Goal: Task Accomplishment & Management: Complete application form

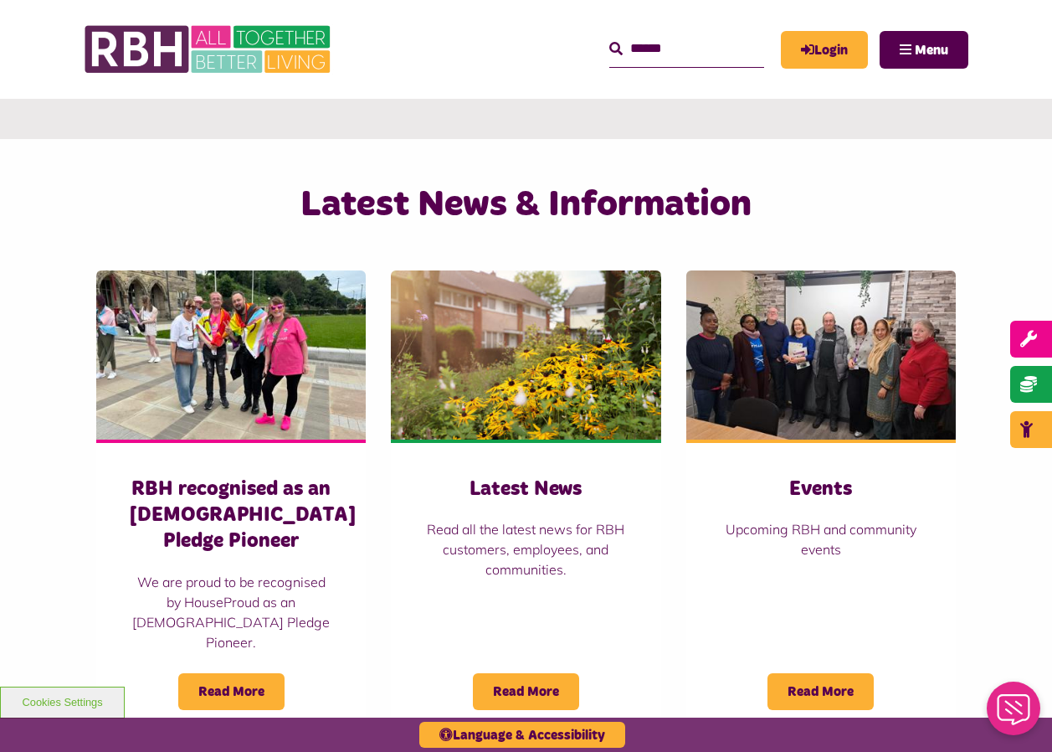
scroll to position [1004, 0]
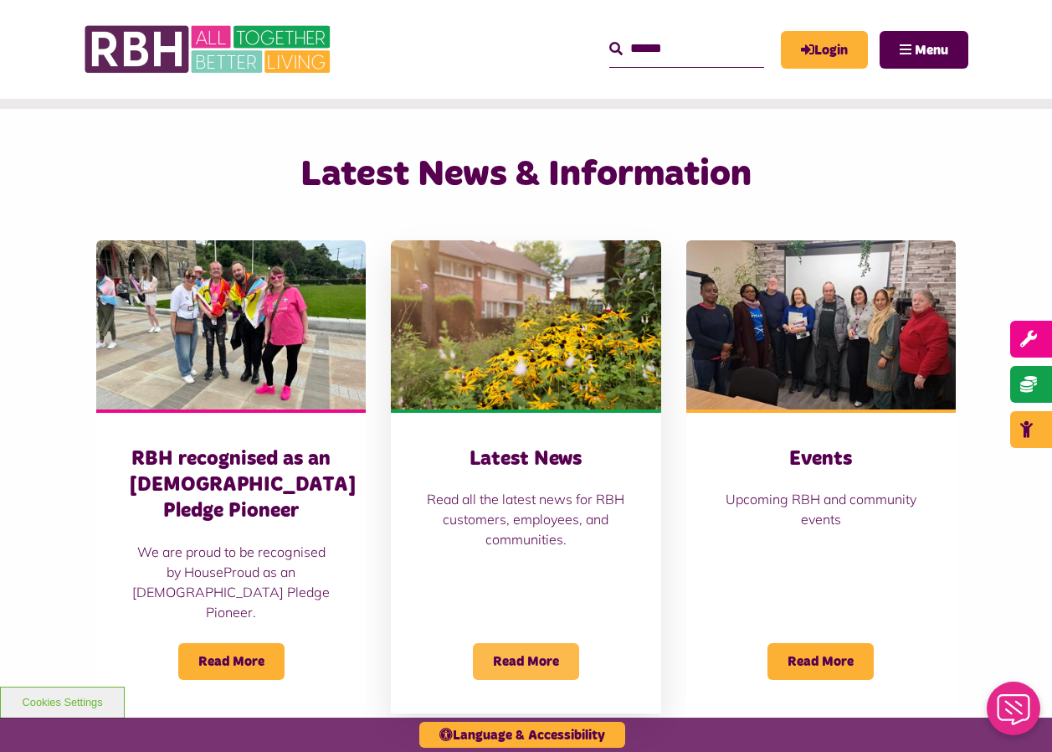
click at [508, 643] on span "Read More" at bounding box center [526, 661] width 106 height 37
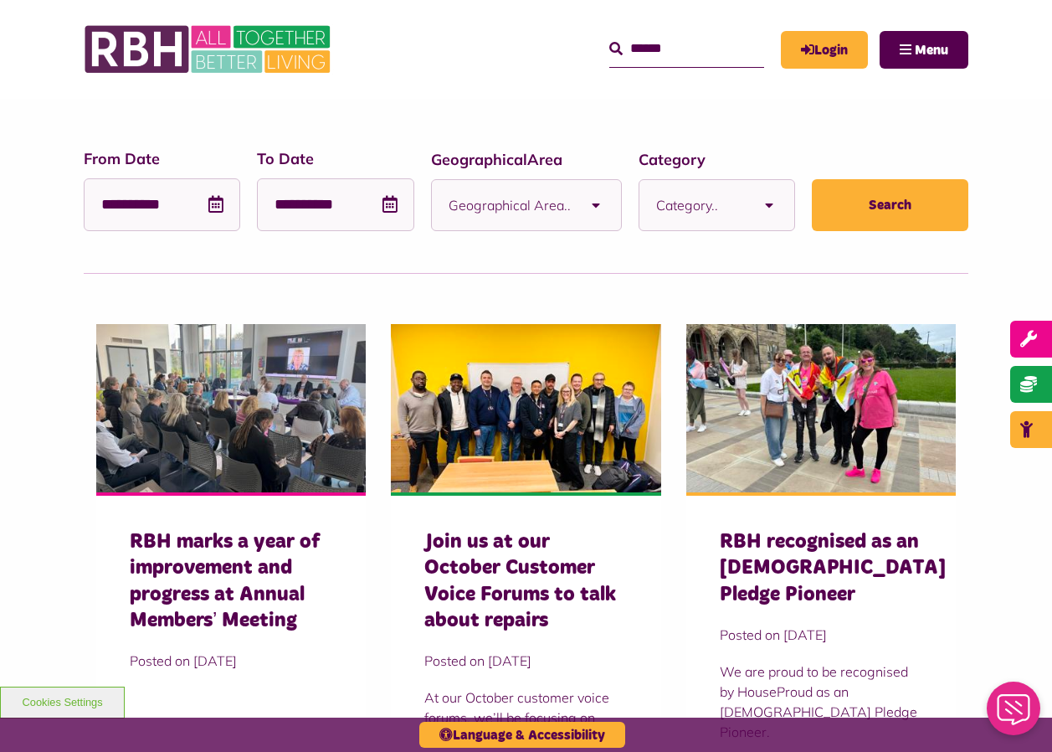
scroll to position [418, 0]
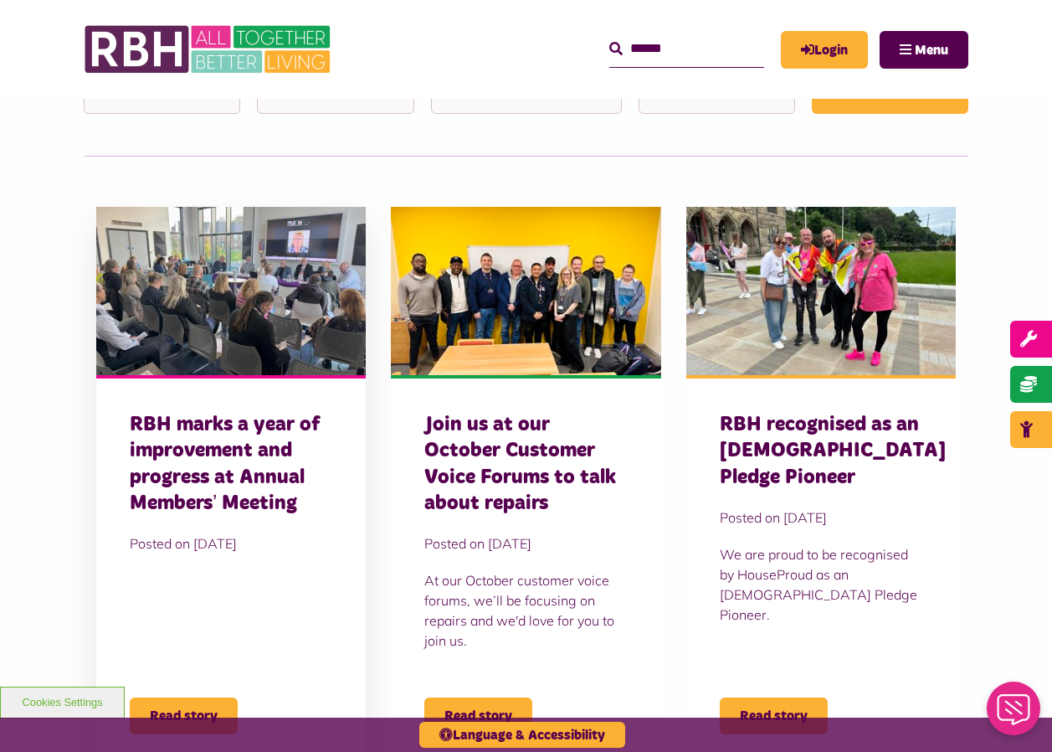
click at [198, 461] on h3 "RBH marks a year of improvement and progress at Annual Members’ Meeting" at bounding box center [231, 464] width 203 height 105
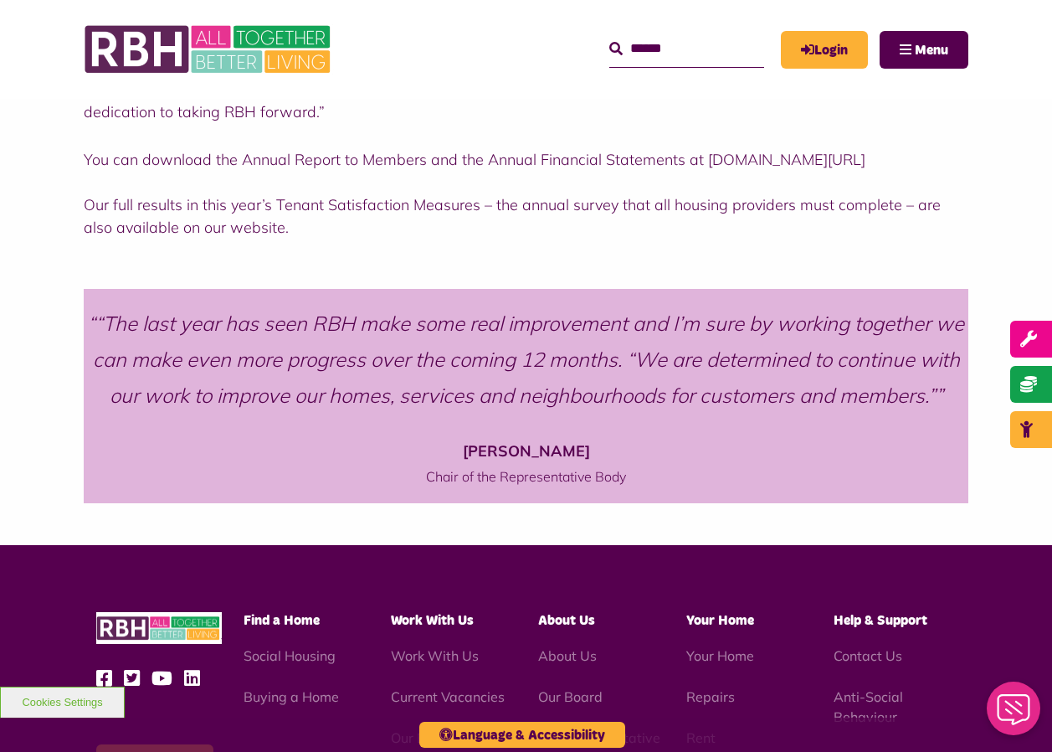
scroll to position [1925, 0]
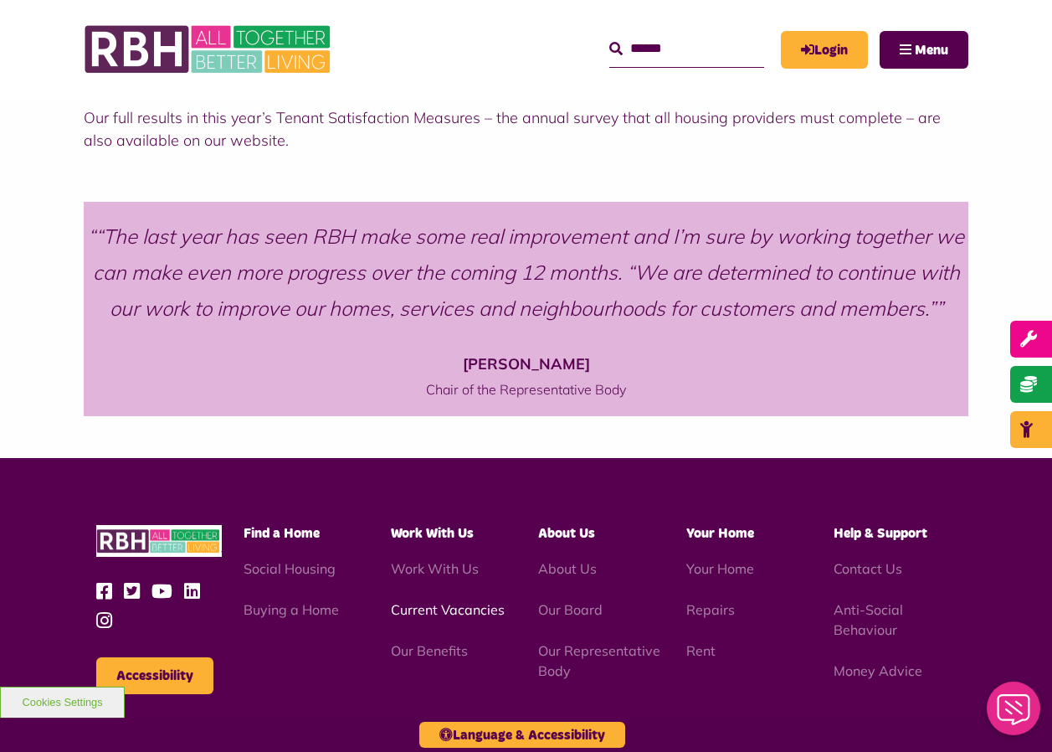
click at [431, 601] on link "Current Vacancies" at bounding box center [448, 609] width 114 height 17
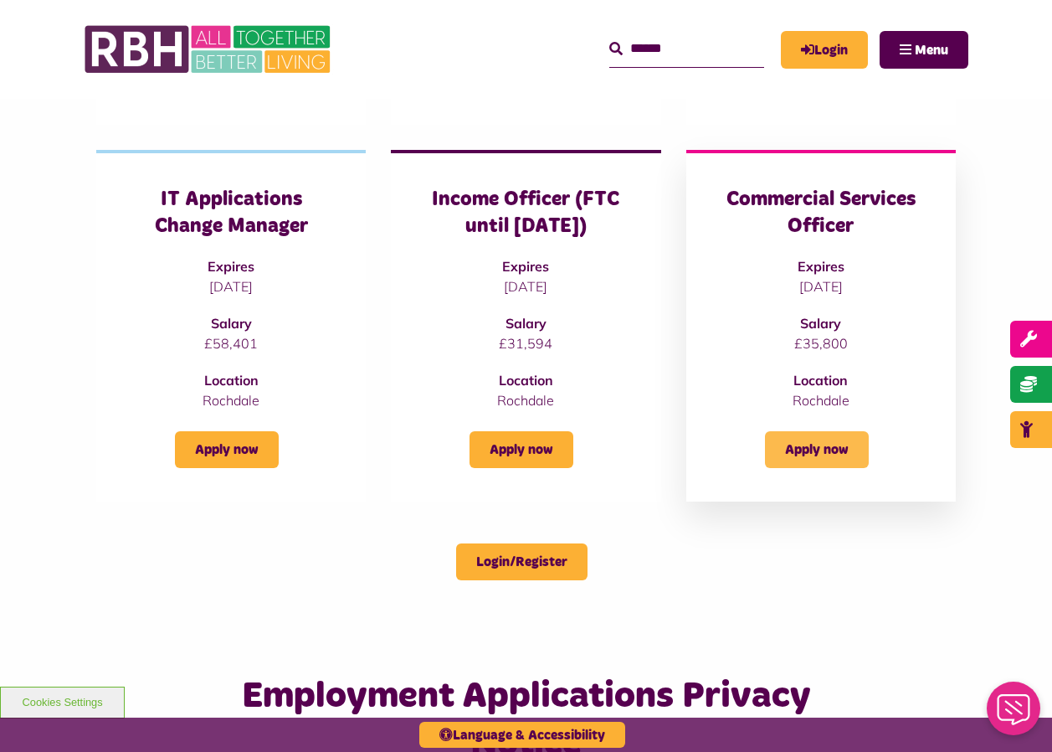
scroll to position [670, 0]
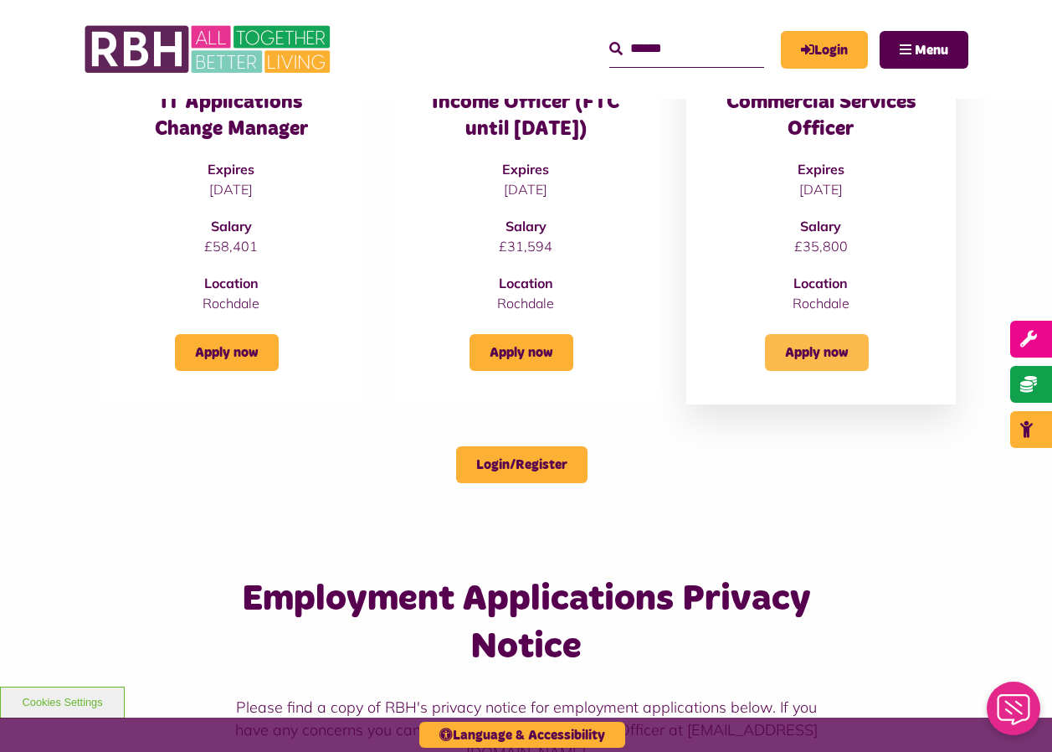
click at [819, 371] on link "Apply now" at bounding box center [817, 352] width 104 height 37
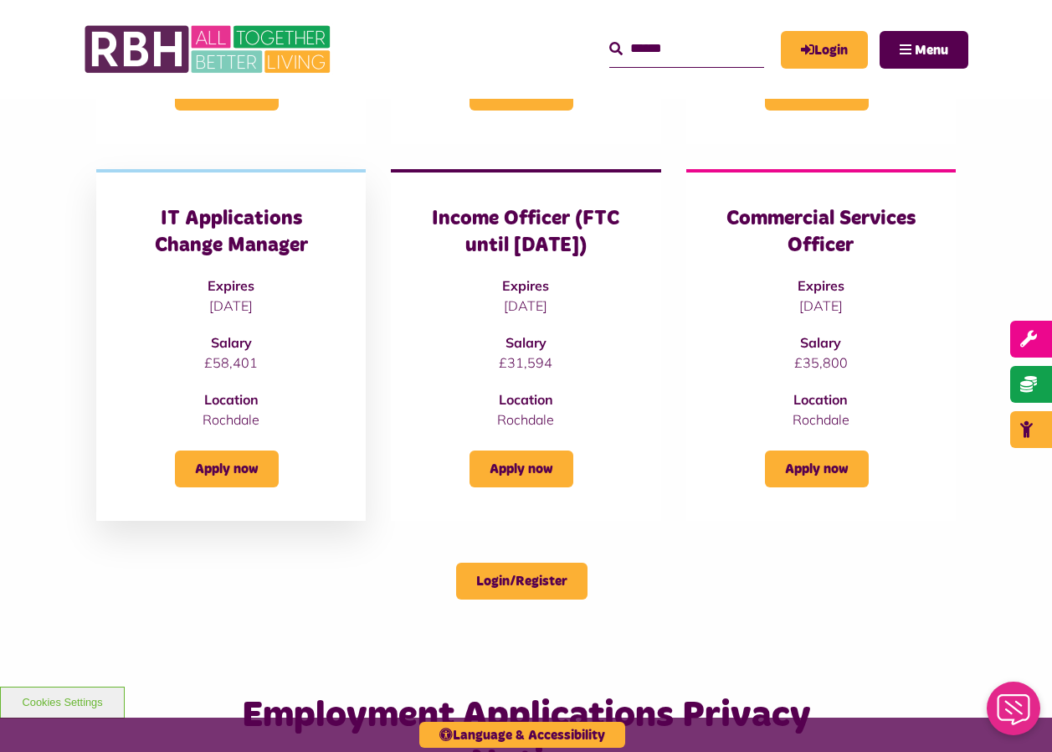
scroll to position [586, 0]
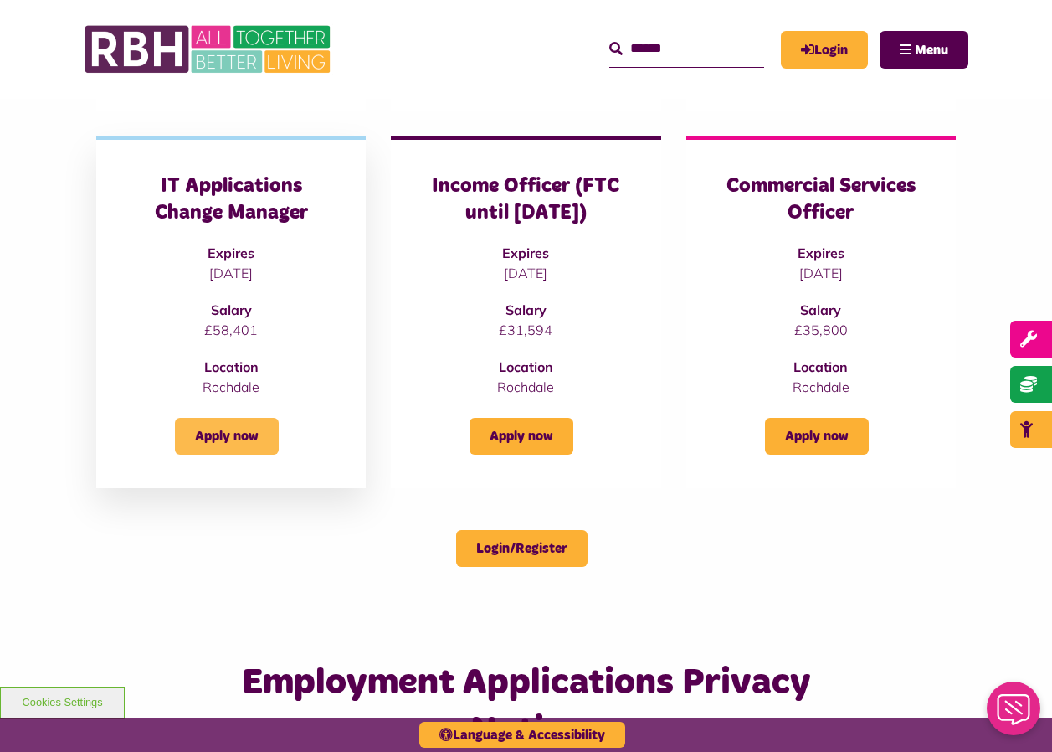
click at [214, 454] on link "Apply now" at bounding box center [227, 436] width 104 height 37
